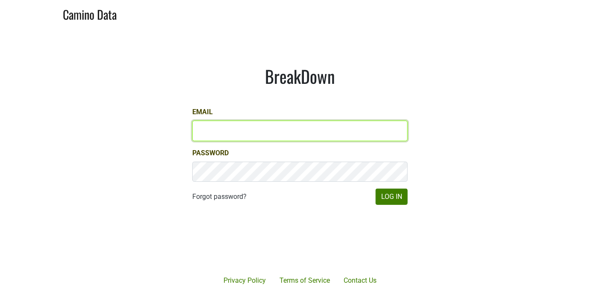
type input "[EMAIL_ADDRESS][DOMAIN_NAME]"
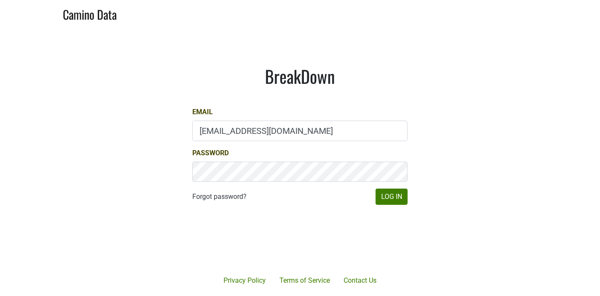
drag, startPoint x: 1050, startPoint y: 1, endPoint x: 391, endPoint y: 86, distance: 664.3
click at [390, 60] on div "BreakDown Email [EMAIL_ADDRESS][DOMAIN_NAME] Password Forgot password? Log In" at bounding box center [300, 135] width 257 height 180
click at [391, 200] on button "Log In" at bounding box center [392, 197] width 32 height 16
click at [391, 199] on button "Log In" at bounding box center [392, 197] width 32 height 16
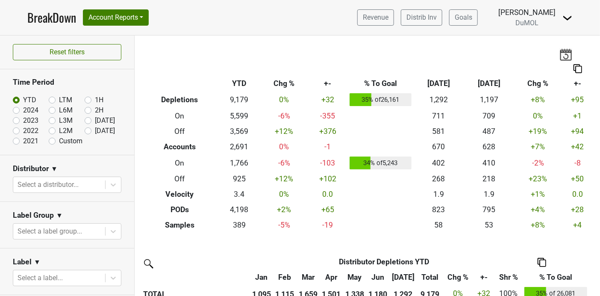
click at [95, 130] on label "Aug '25" at bounding box center [105, 131] width 20 height 10
click at [85, 130] on input "Aug '25" at bounding box center [102, 130] width 34 height 9
radio input "true"
click at [84, 130] on div "Reset filters Time Period YTD LTM 1H 2024 L6M 2H 2023 L3M Jul '25 2022 L2M Aug …" at bounding box center [67, 165] width 135 height 260
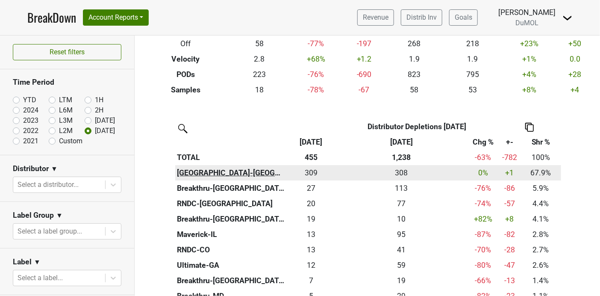
scroll to position [142, 0]
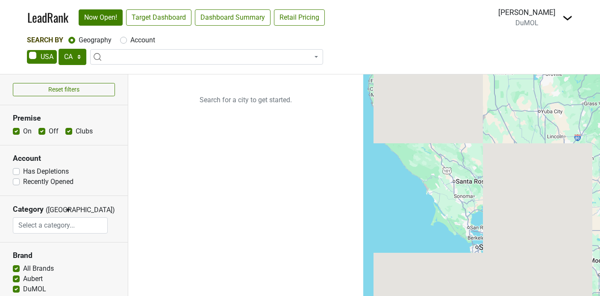
select select "CA"
select select
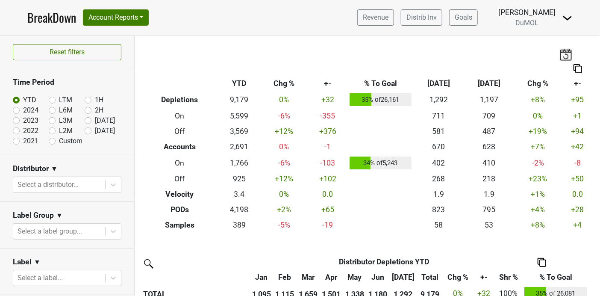
click at [95, 133] on label "[DATE]" at bounding box center [105, 131] width 20 height 10
click at [85, 133] on input "[DATE]" at bounding box center [102, 130] width 34 height 9
radio input "true"
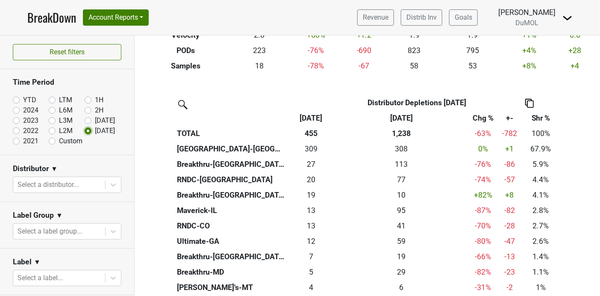
scroll to position [155, 0]
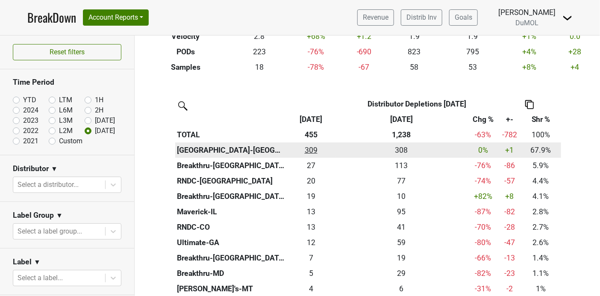
click at [309, 149] on div "309 309" at bounding box center [311, 150] width 45 height 11
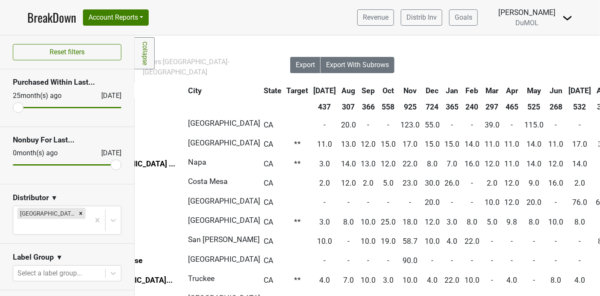
scroll to position [0, 182]
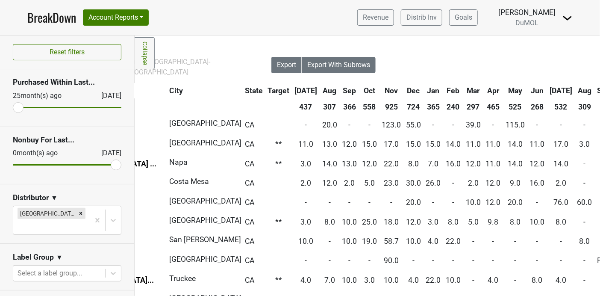
click at [576, 89] on th "Aug" at bounding box center [585, 90] width 19 height 15
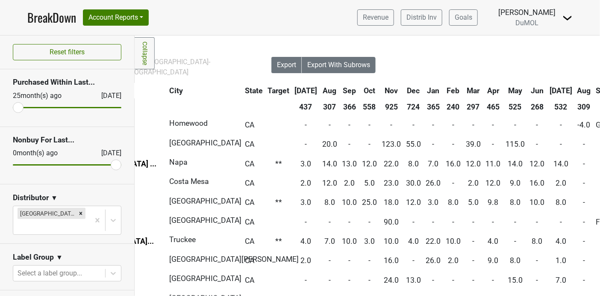
click at [576, 89] on th "Aug" at bounding box center [585, 90] width 18 height 15
click at [576, 87] on th "Aug" at bounding box center [585, 90] width 18 height 15
click at [576, 91] on th "Aug" at bounding box center [585, 90] width 18 height 15
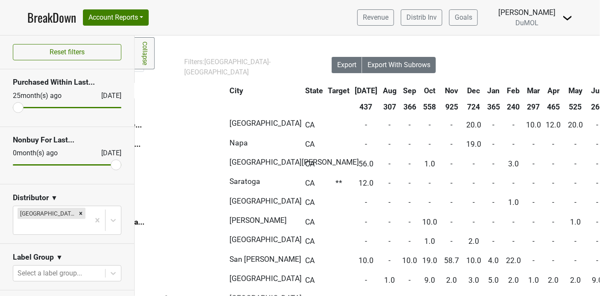
scroll to position [0, 113]
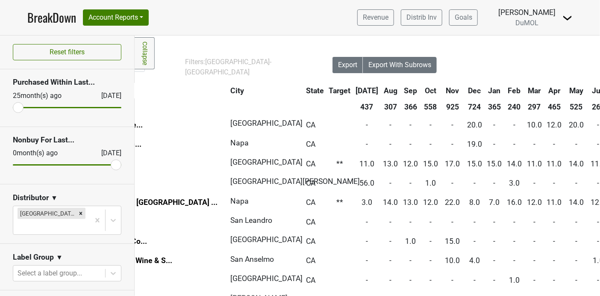
scroll to position [0, 123]
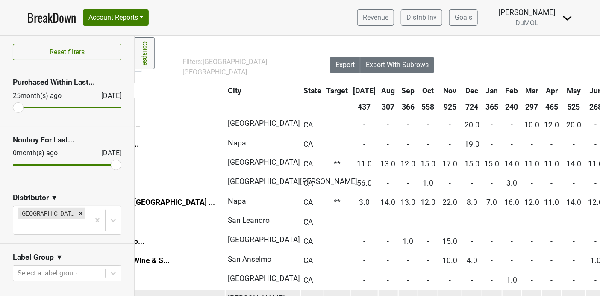
click at [301, 290] on td "CA" at bounding box center [312, 299] width 22 height 18
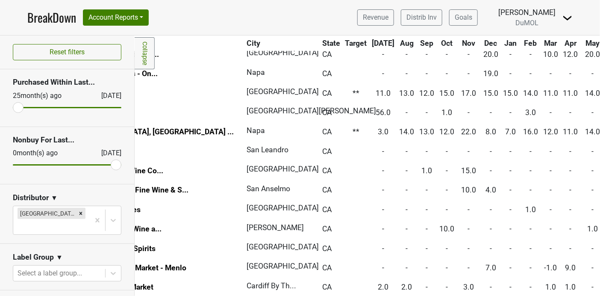
scroll to position [71, 103]
